Goal: Task Accomplishment & Management: Use online tool/utility

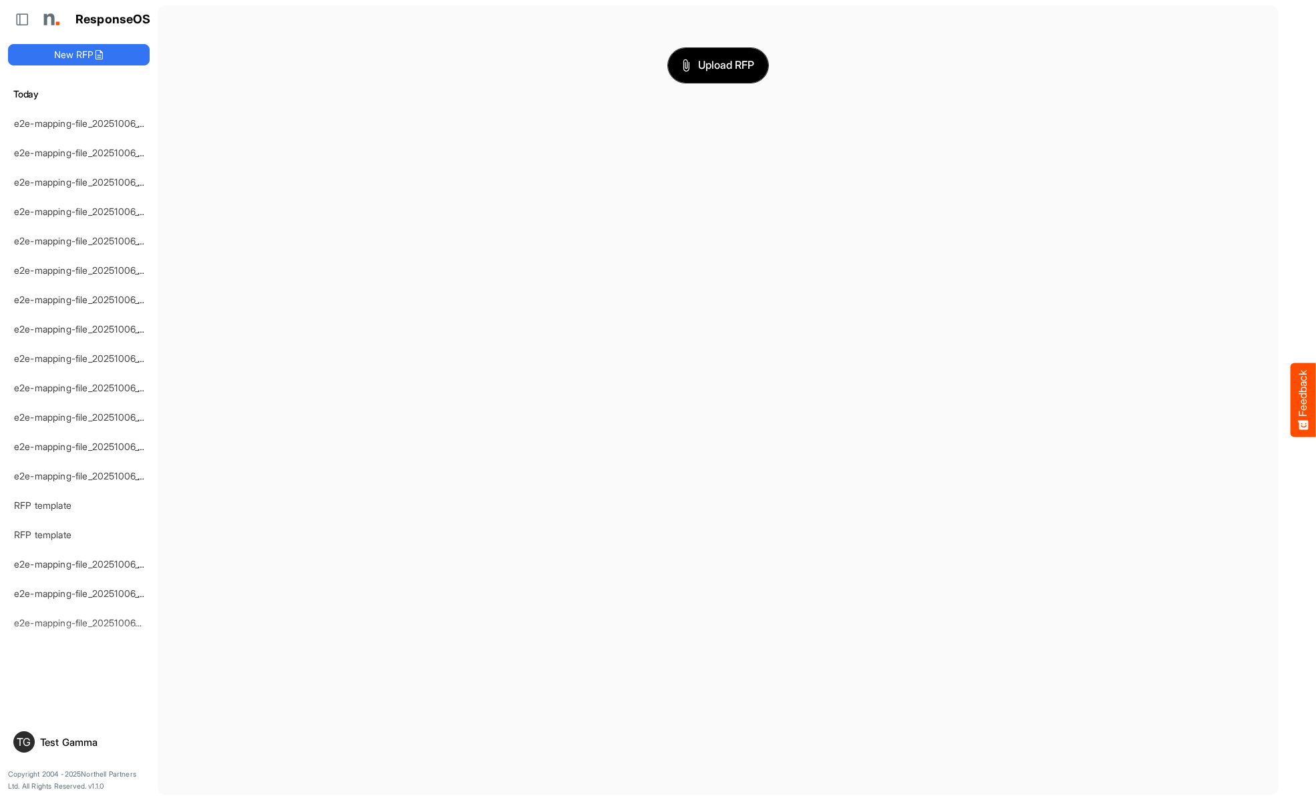
click at [718, 65] on span "Upload RFP" at bounding box center [718, 65] width 72 height 17
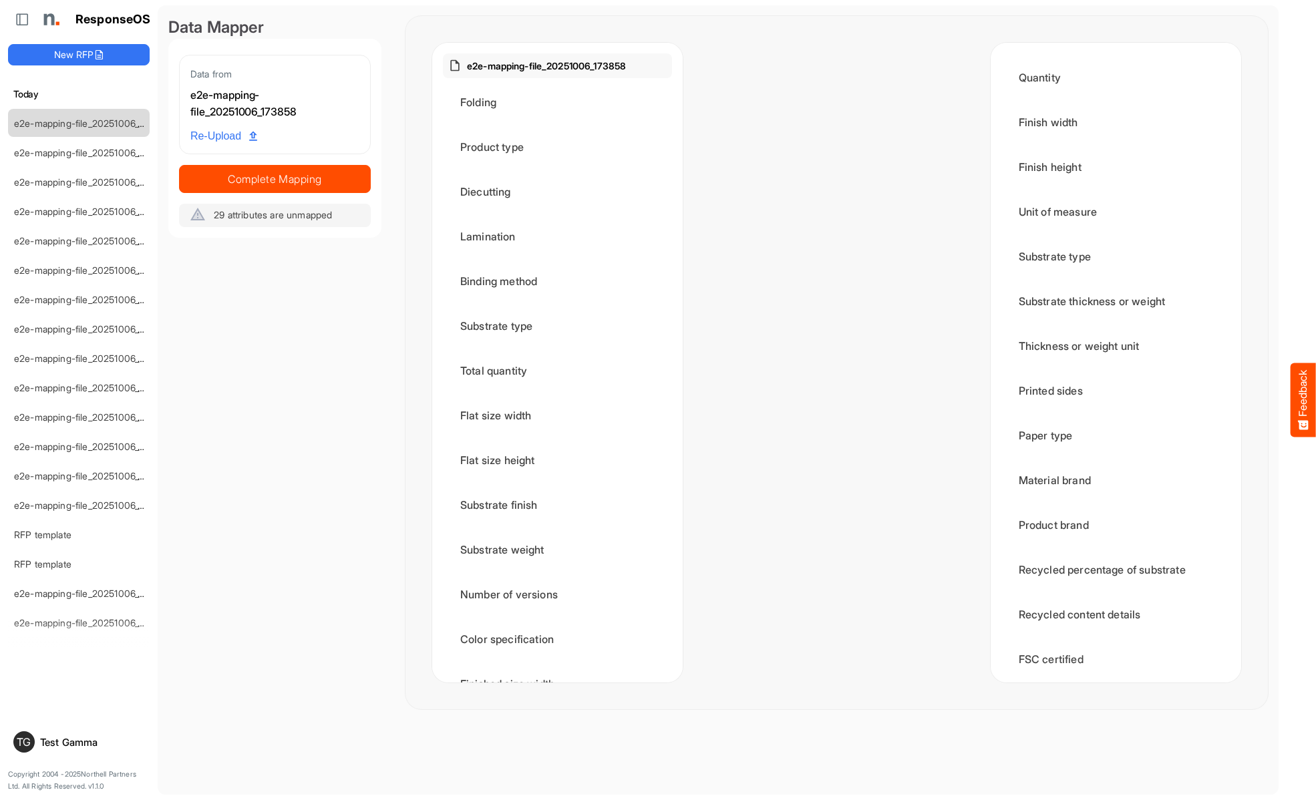
click at [561, 102] on div "Folding" at bounding box center [557, 102] width 229 height 41
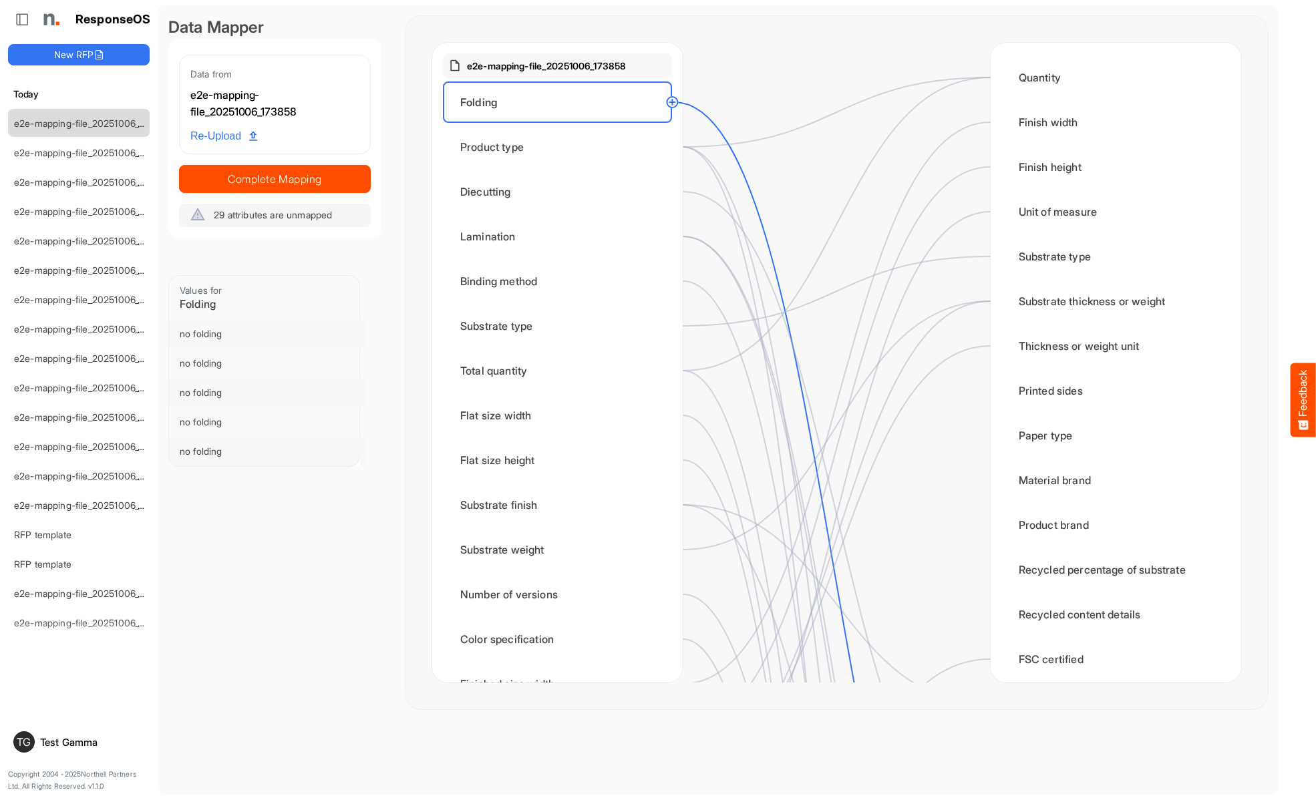
scroll to position [401, 0]
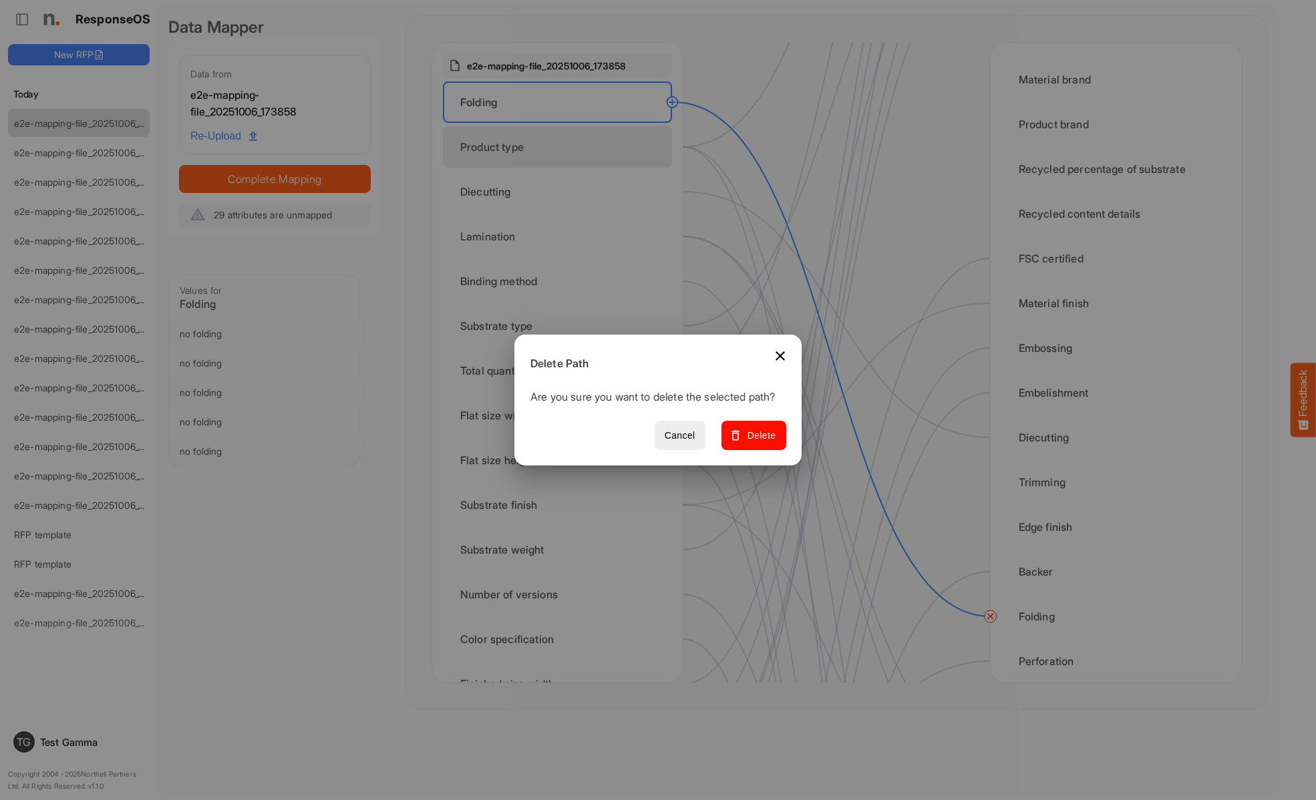
click at [758, 443] on span "Delete" at bounding box center [754, 436] width 45 height 17
click at [561, 147] on div "Product type" at bounding box center [557, 146] width 229 height 41
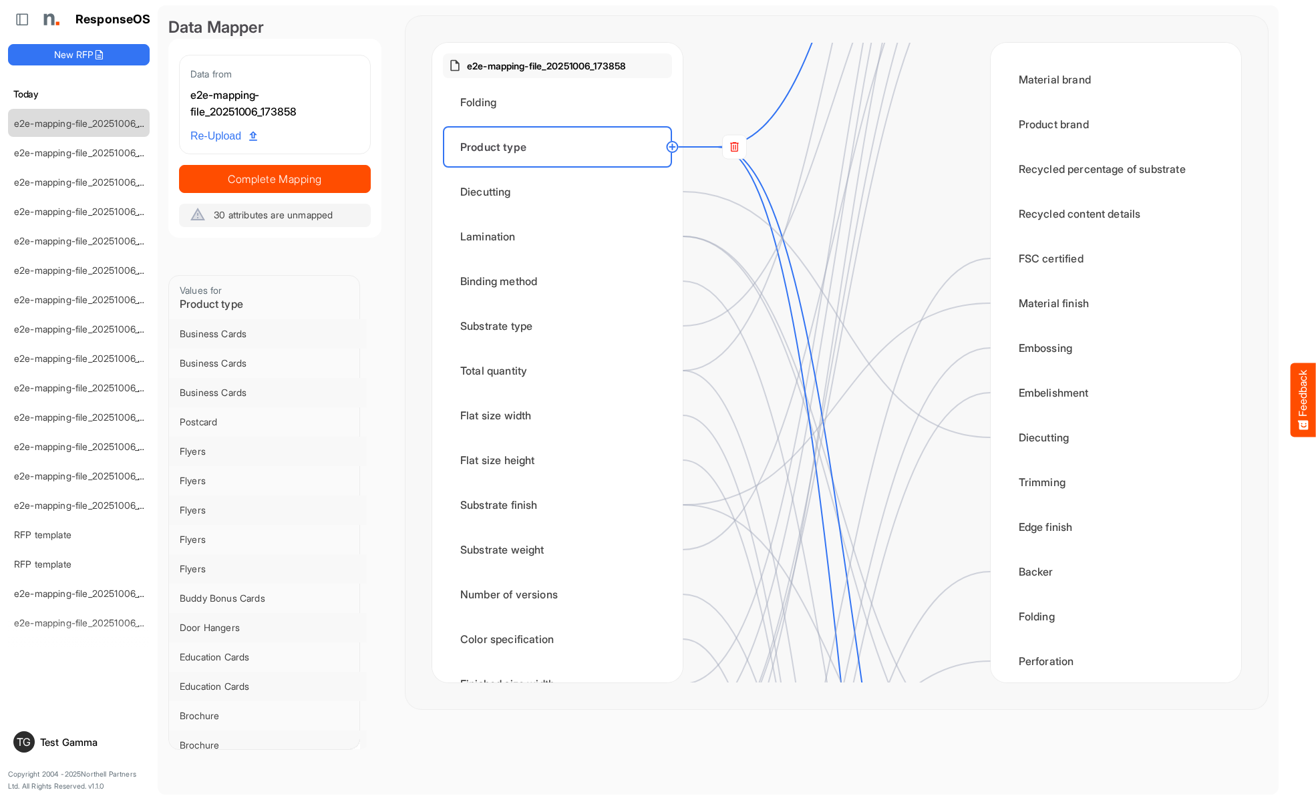
click at [734, 147] on rect at bounding box center [734, 147] width 24 height 24
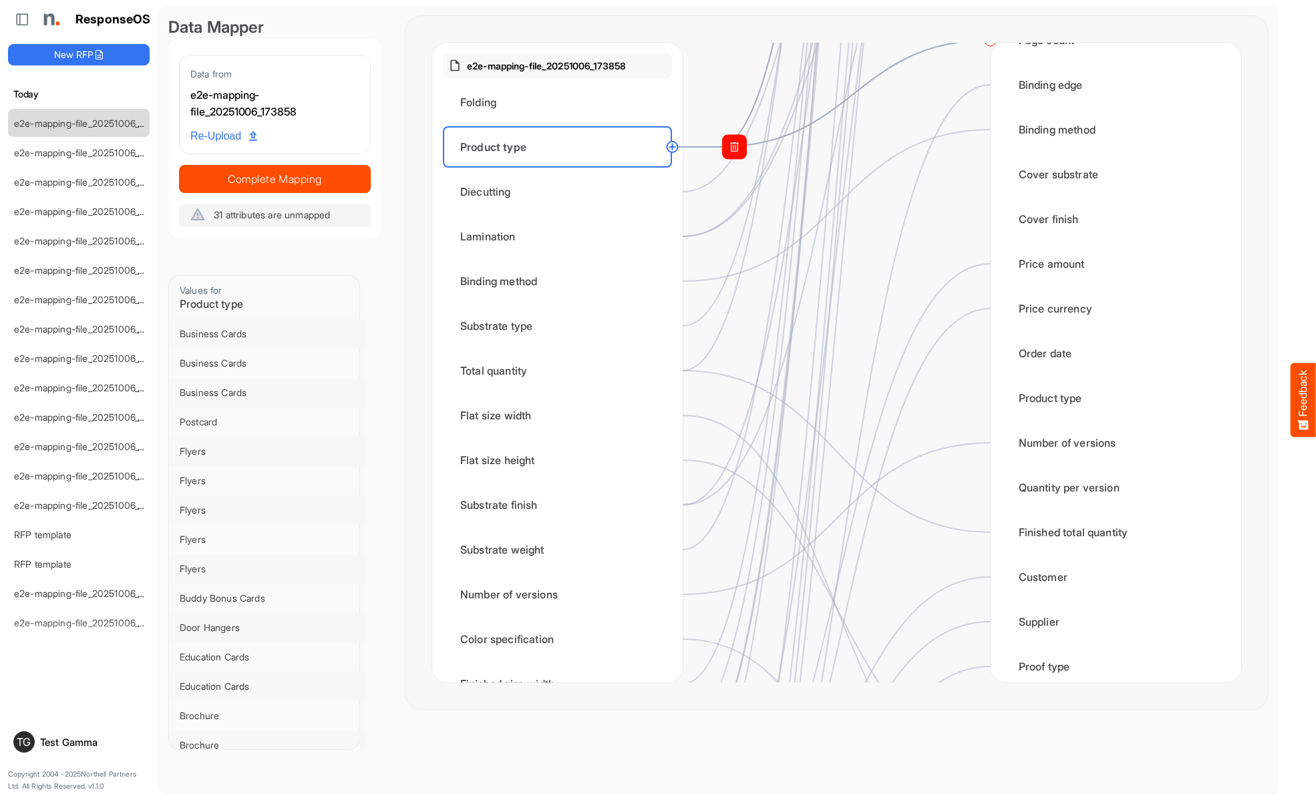
scroll to position [0, 0]
